Goal: Information Seeking & Learning: Learn about a topic

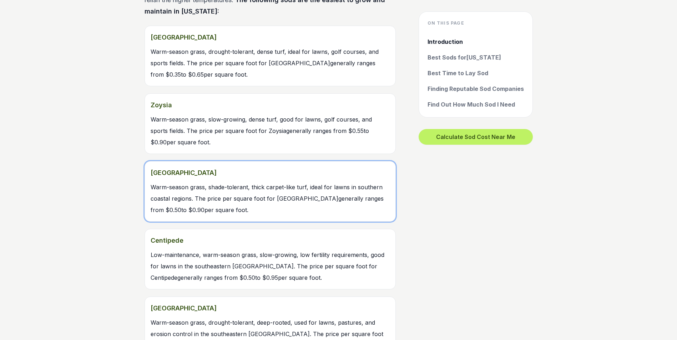
scroll to position [749, 0]
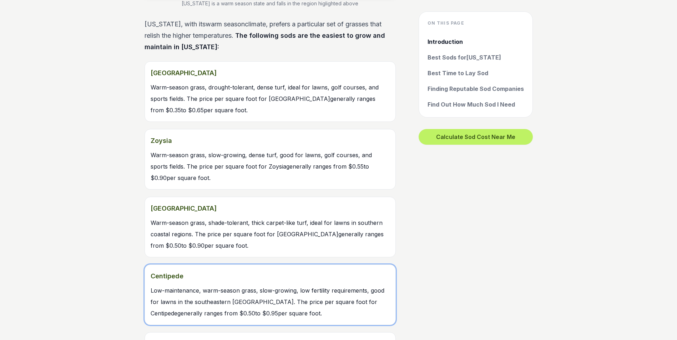
click at [272, 281] on strong "Centipede" at bounding box center [270, 276] width 239 height 11
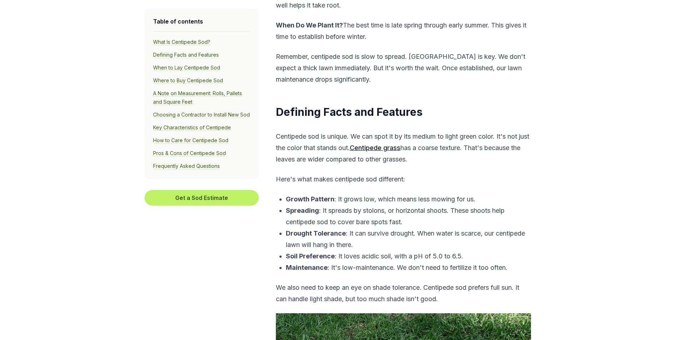
scroll to position [714, 0]
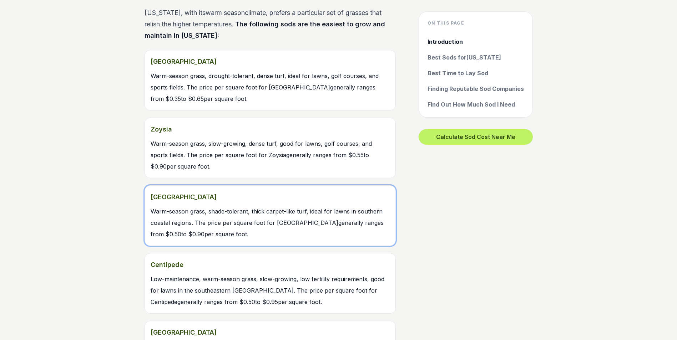
scroll to position [714, 0]
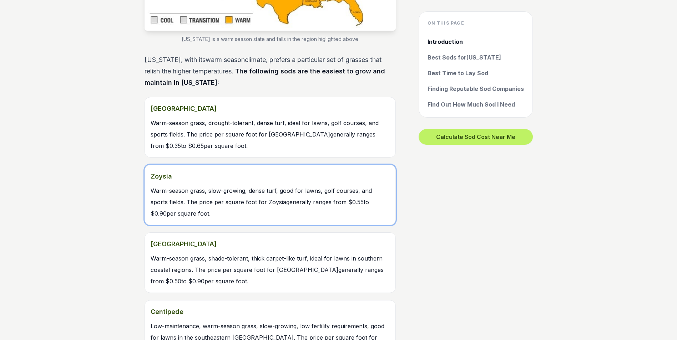
click at [263, 206] on span "Warm-season grass, slow-growing, dense turf, good for lawns, golf courses, and …" at bounding box center [261, 202] width 221 height 30
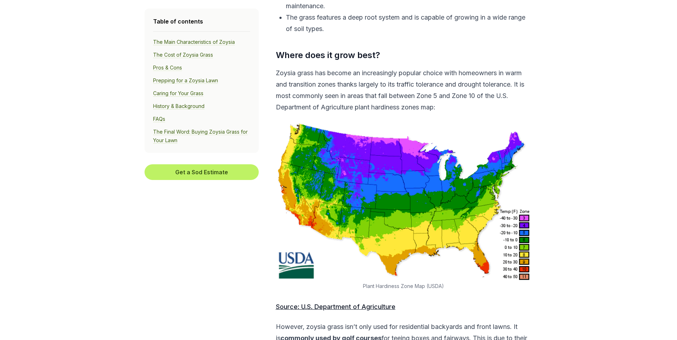
scroll to position [535, 0]
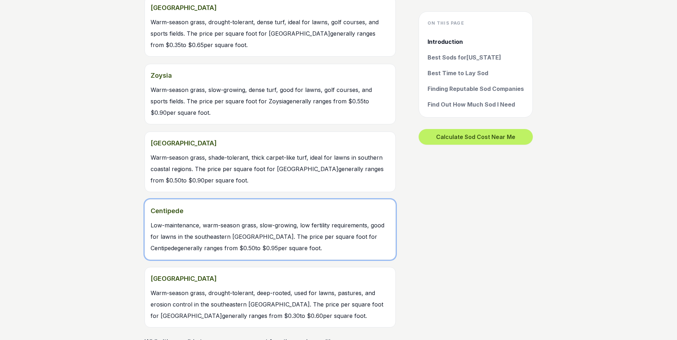
scroll to position [821, 0]
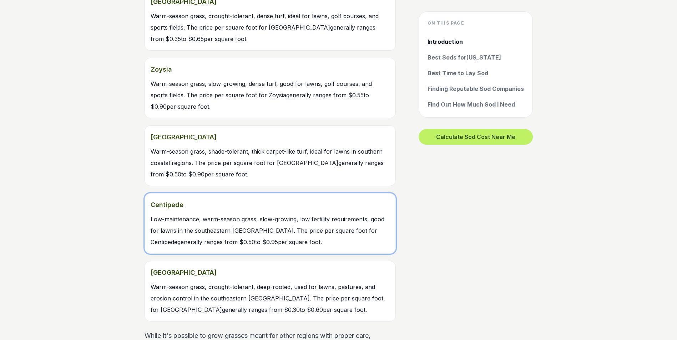
click at [305, 219] on span "Low-maintenance, warm-season grass, slow-growing, low fertility requirements, g…" at bounding box center [268, 231] width 234 height 30
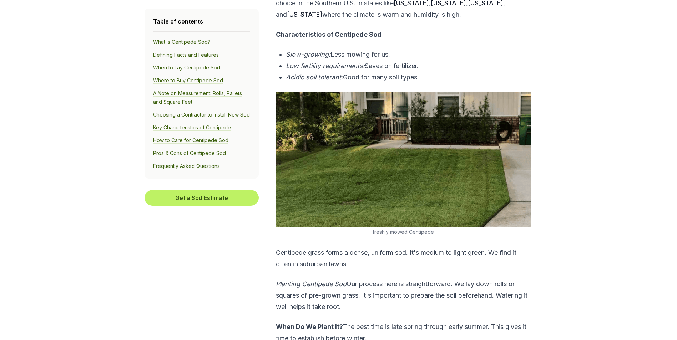
scroll to position [357, 0]
